Goal: Find specific page/section: Find specific page/section

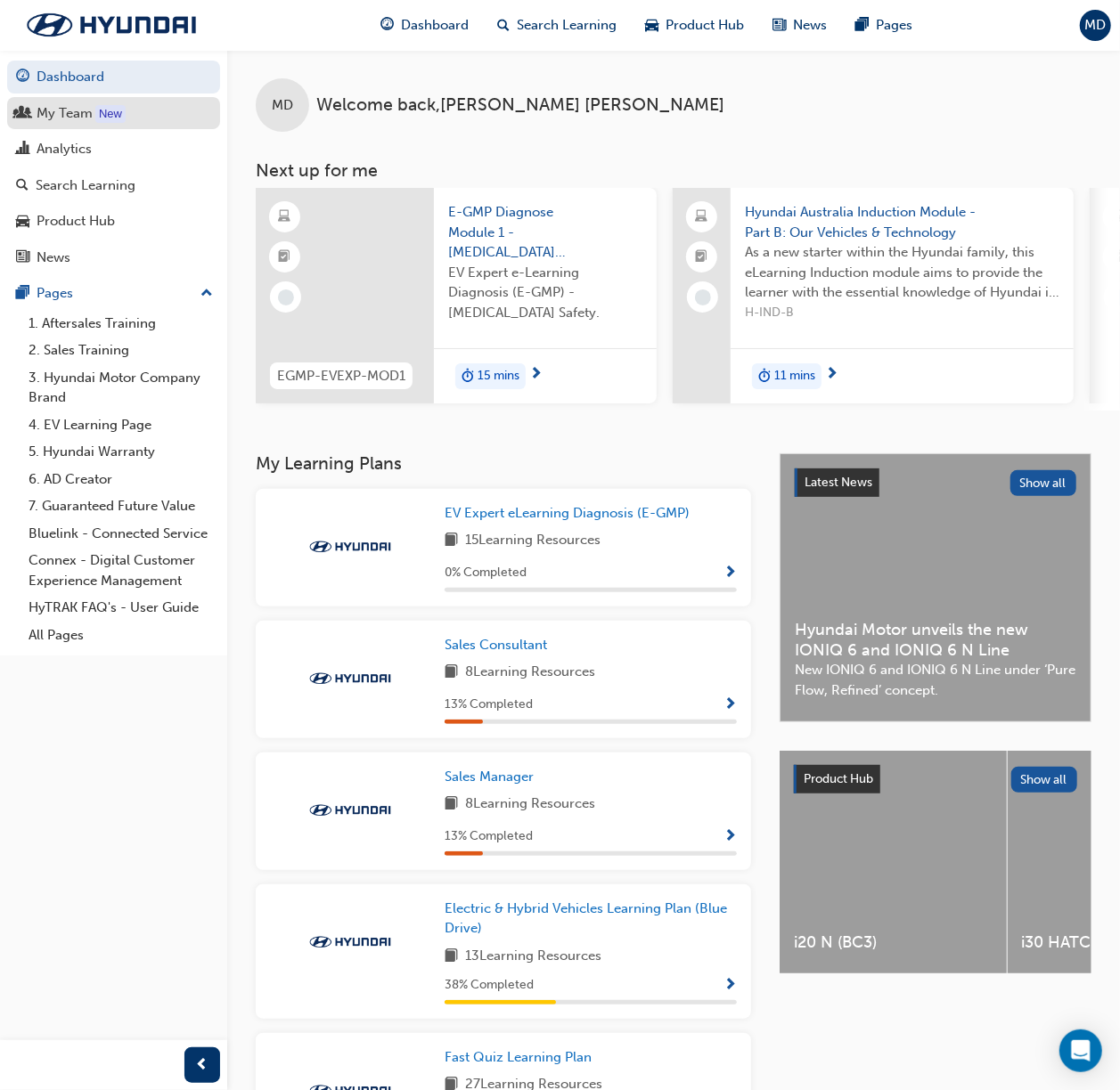
click at [66, 112] on div "My Team" at bounding box center [64, 113] width 56 height 21
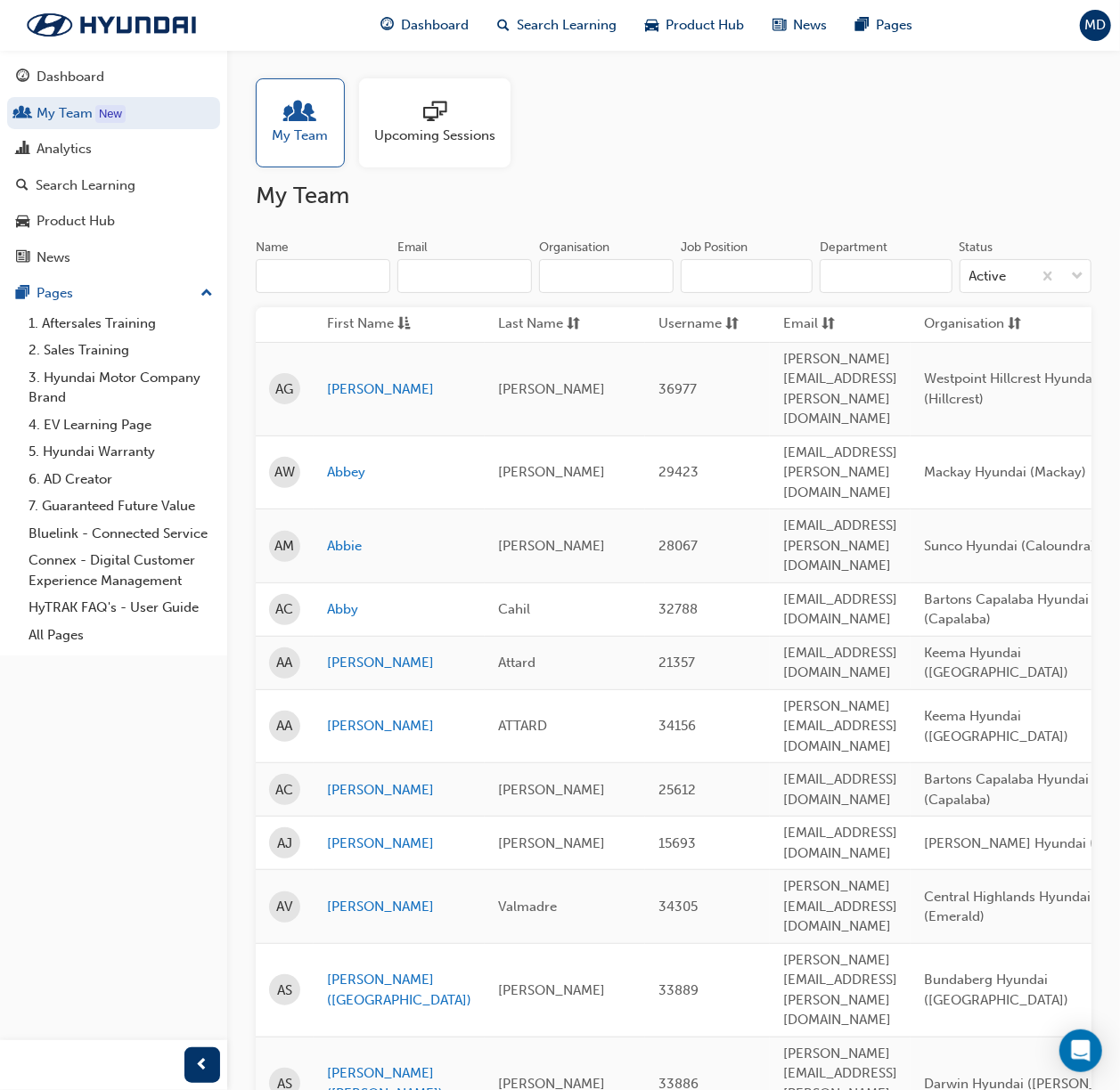
click at [618, 275] on input "Organisation" at bounding box center [606, 276] width 135 height 34
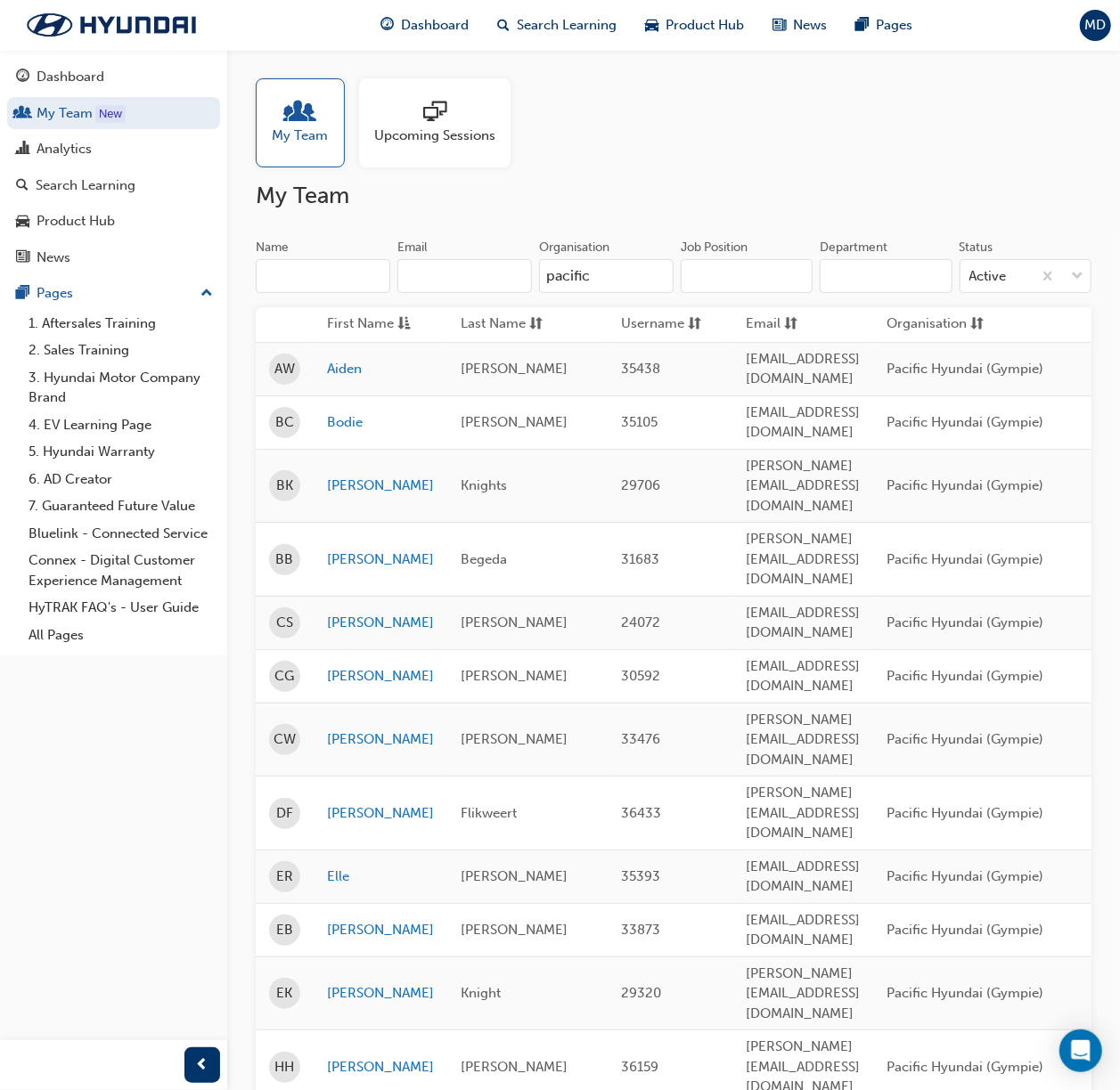
type input "pacific"
click at [781, 268] on input "Job Position" at bounding box center [746, 276] width 132 height 34
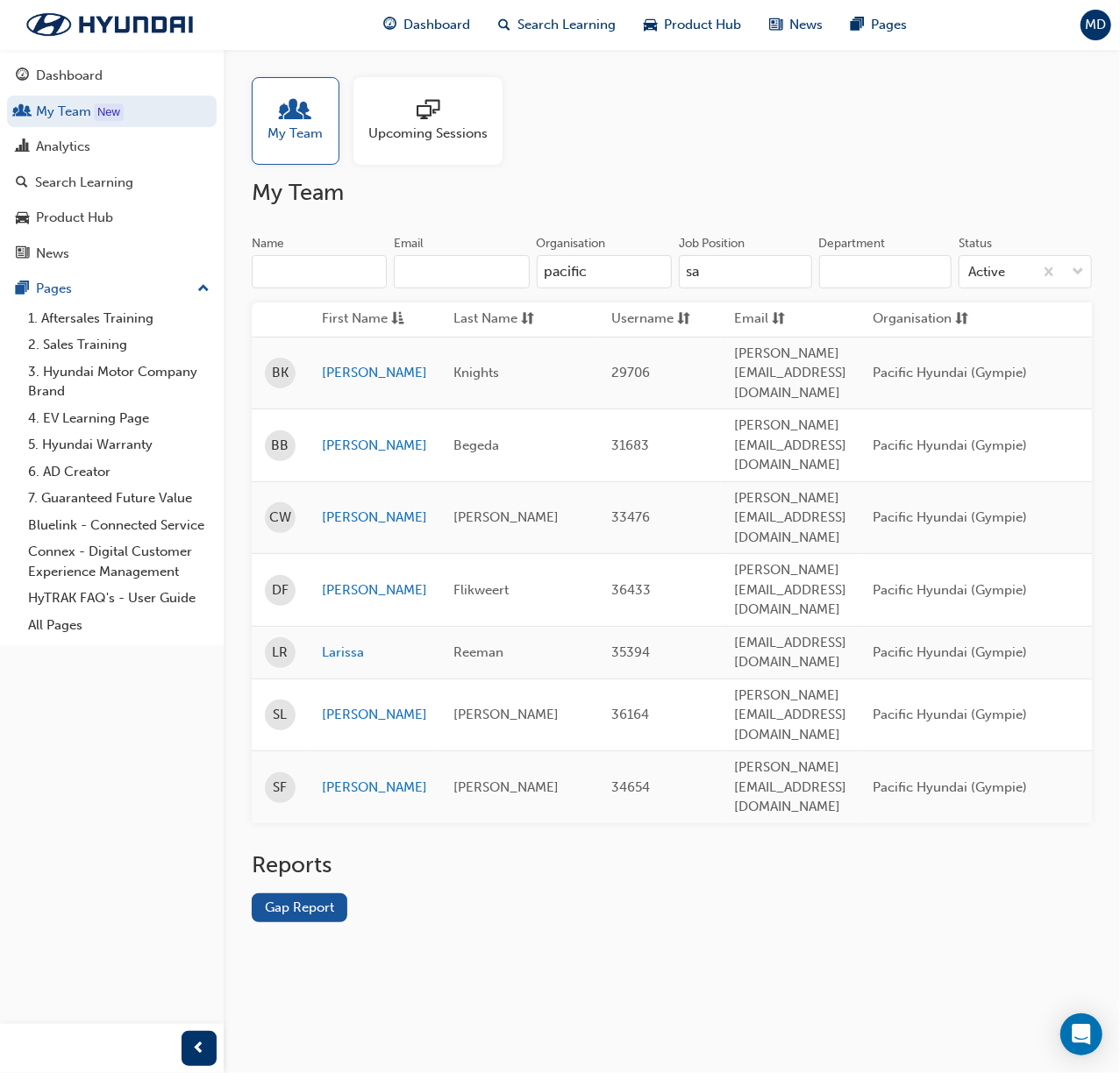
type input "sa"
click at [600, 275] on input "pacific" at bounding box center [604, 272] width 135 height 33
click at [621, 283] on input "pacific" at bounding box center [604, 272] width 135 height 33
click at [619, 282] on input "pacific" at bounding box center [604, 272] width 135 height 33
drag, startPoint x: 618, startPoint y: 282, endPoint x: 555, endPoint y: 286, distance: 63.1
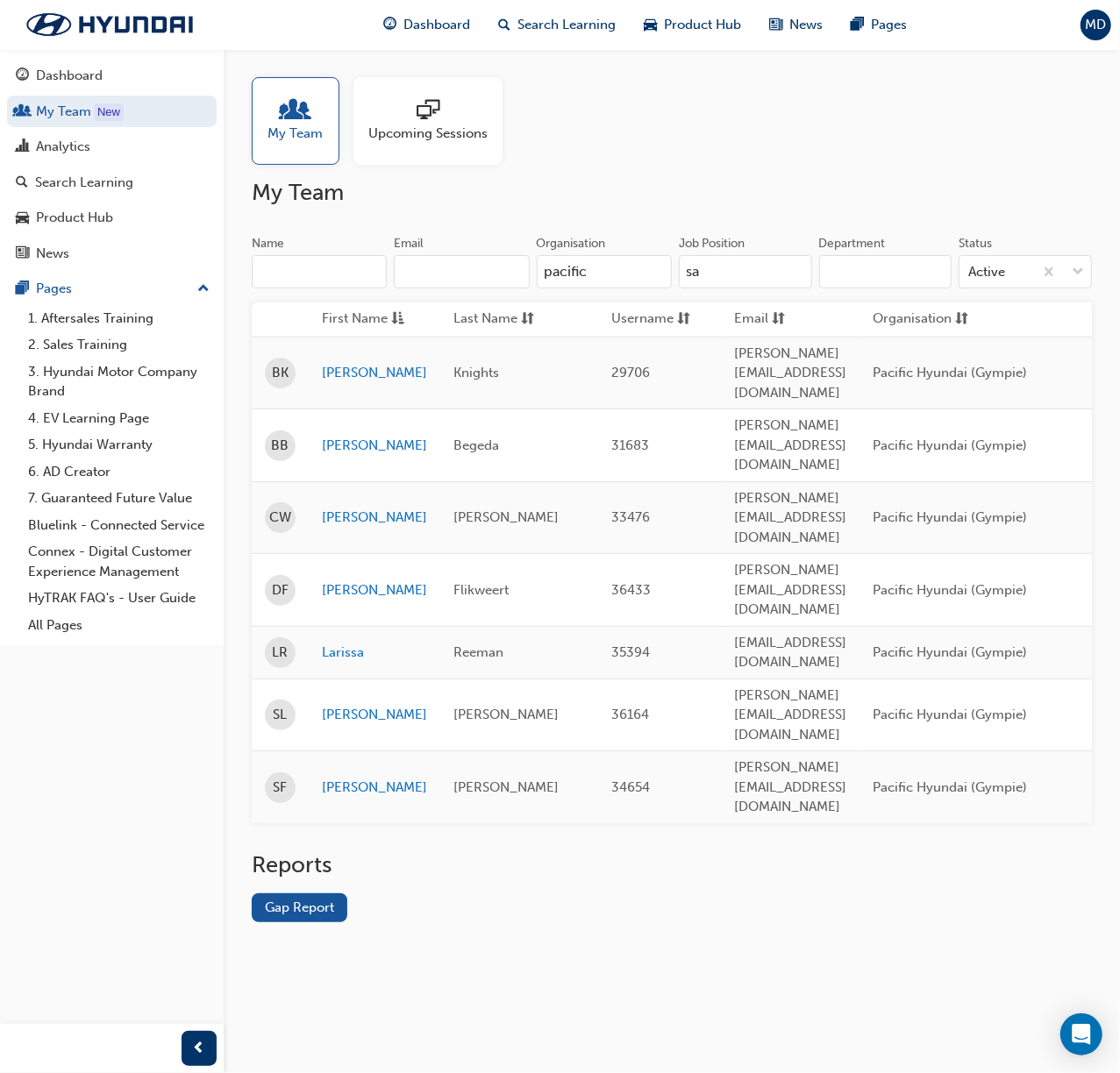
click at [555, 286] on input "pacific" at bounding box center [604, 272] width 135 height 33
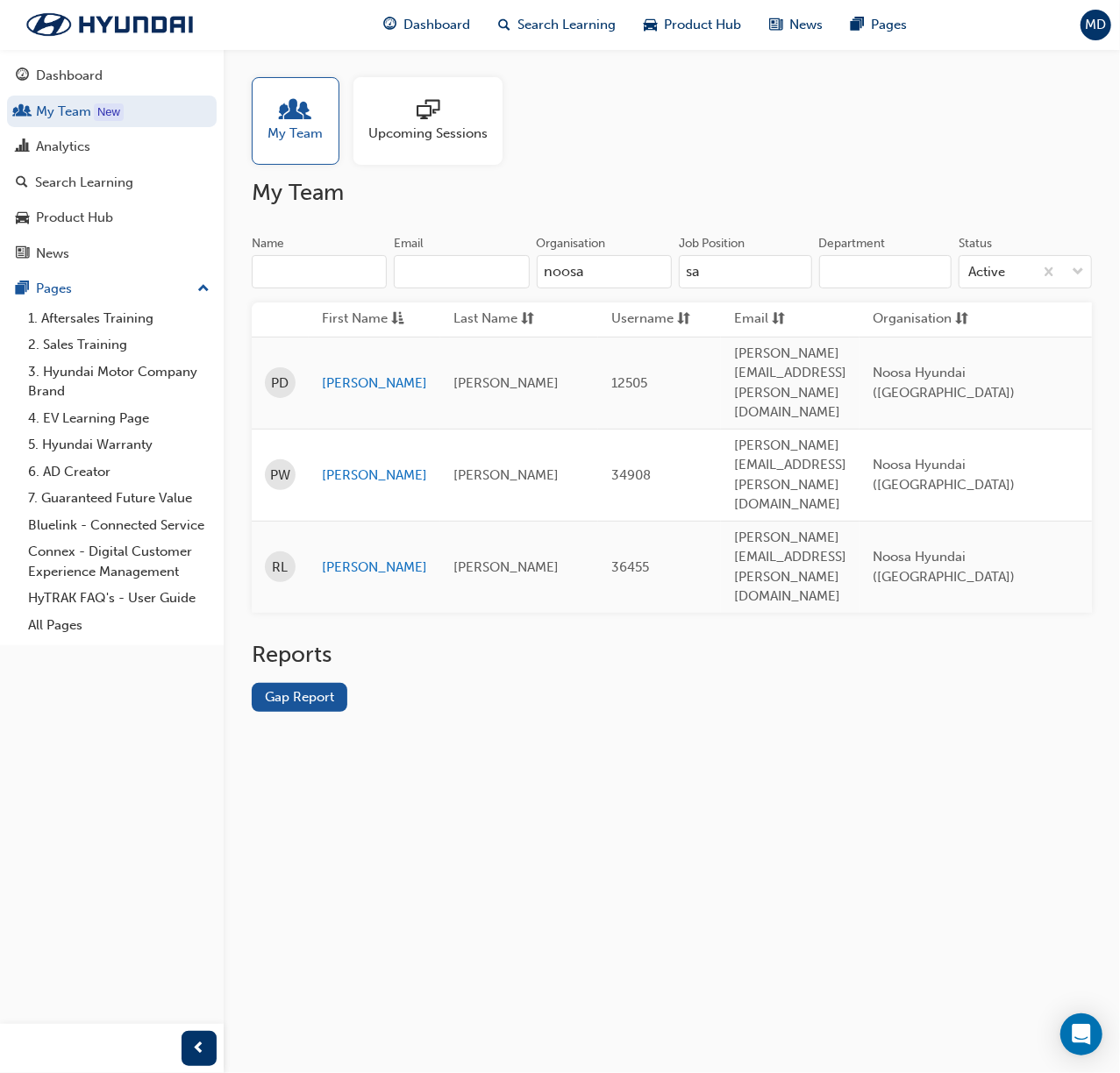
click at [604, 279] on input "noosa" at bounding box center [604, 272] width 135 height 33
click at [598, 281] on input "noosa" at bounding box center [604, 272] width 135 height 33
click at [597, 284] on input "noosa" at bounding box center [604, 272] width 135 height 33
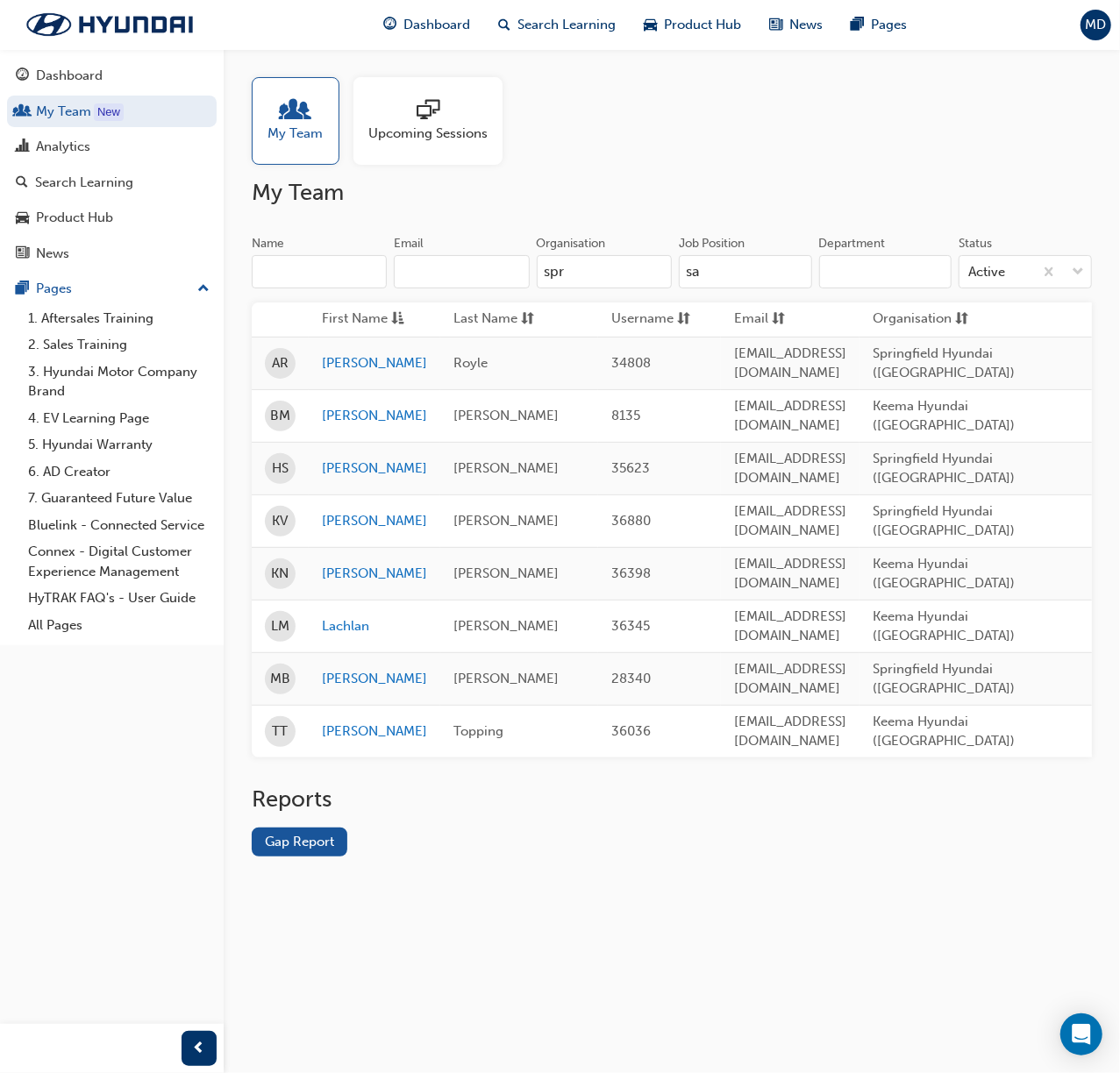
drag, startPoint x: 649, startPoint y: 270, endPoint x: 474, endPoint y: 291, distance: 176.3
click at [474, 291] on div "Name Email Organisation spr" at bounding box center [461, 269] width 420 height 68
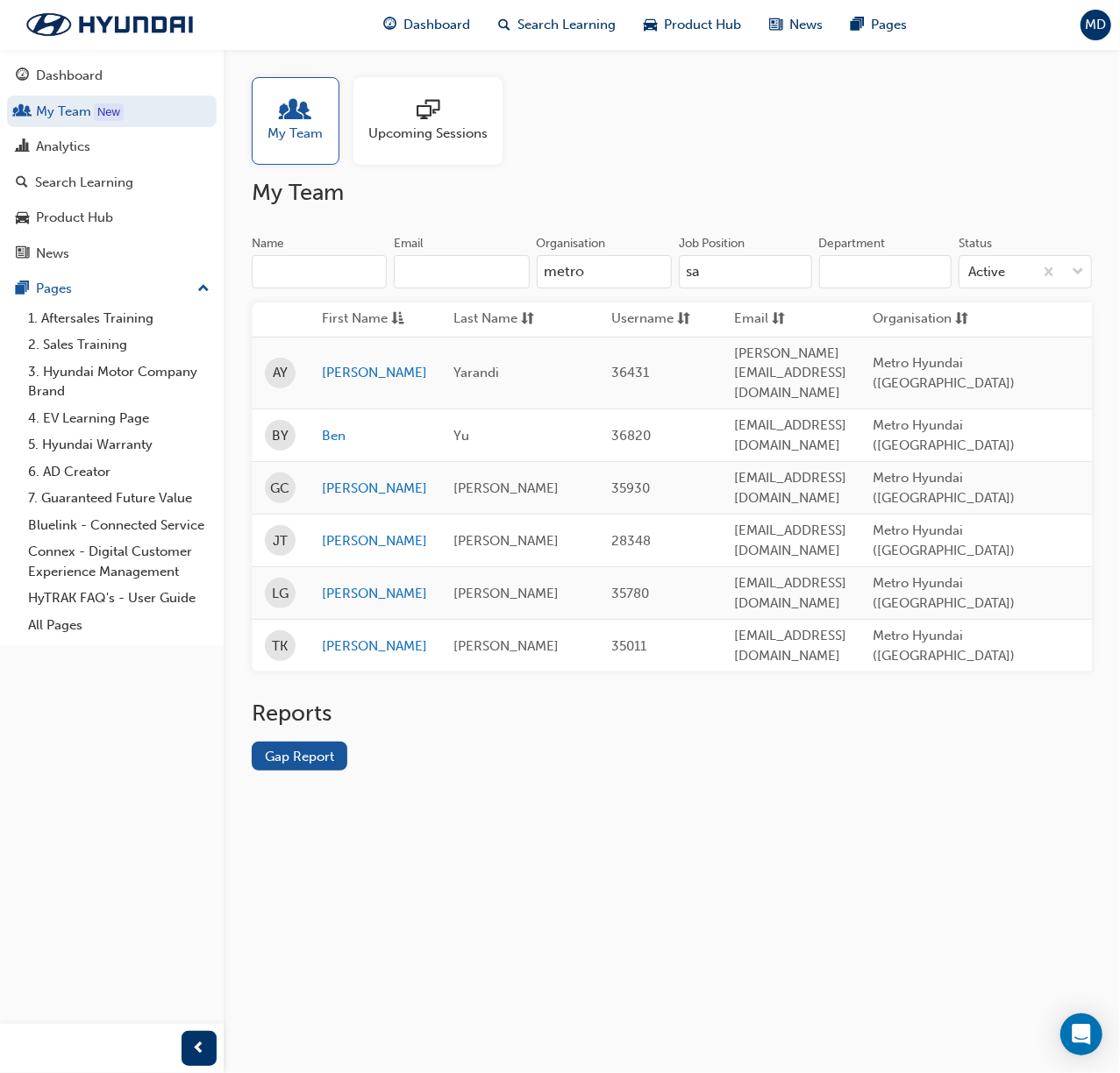
click at [614, 277] on input "metro" at bounding box center [604, 272] width 135 height 33
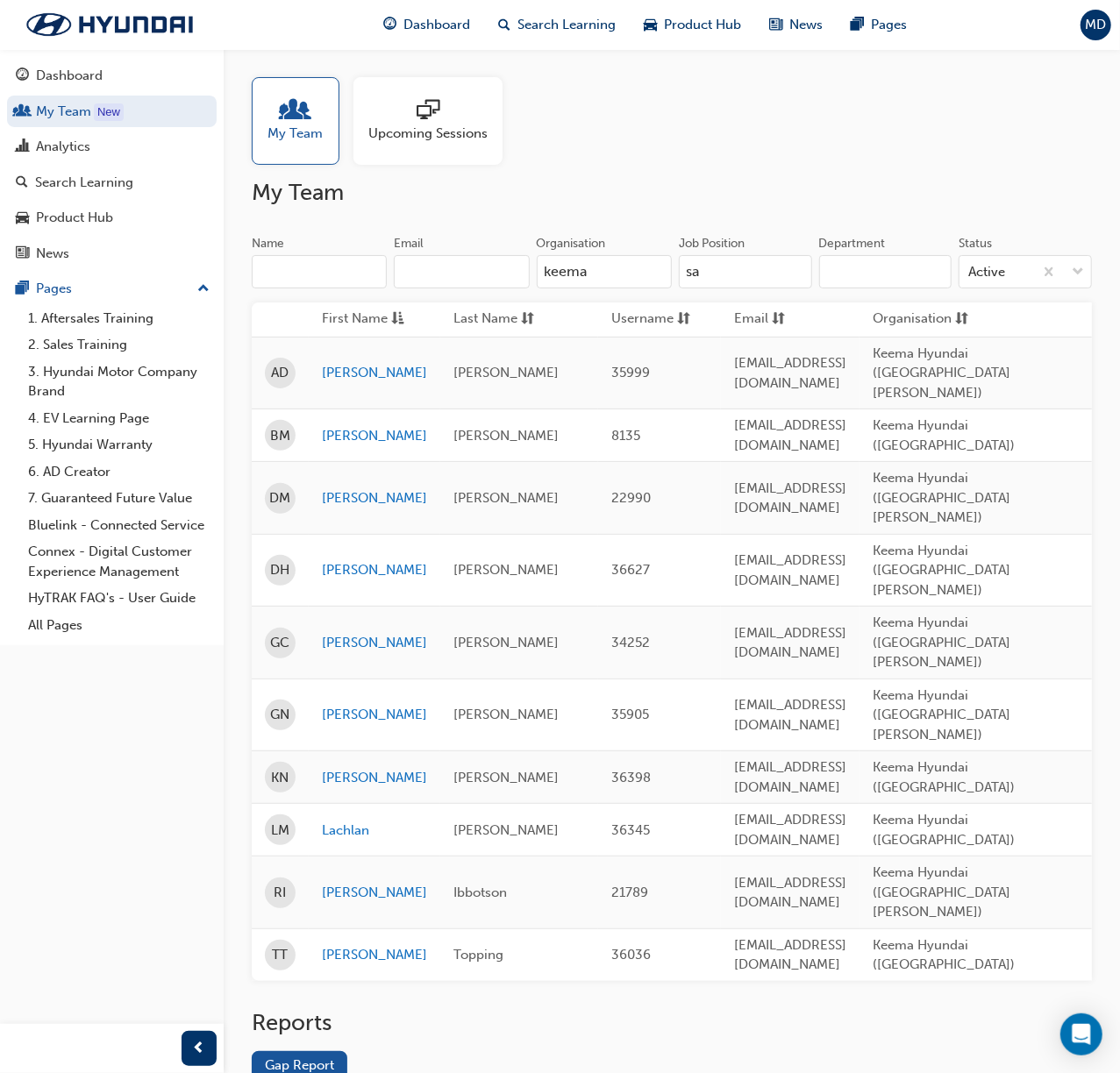
type input "keema"
